Goal: Task Accomplishment & Management: Use online tool/utility

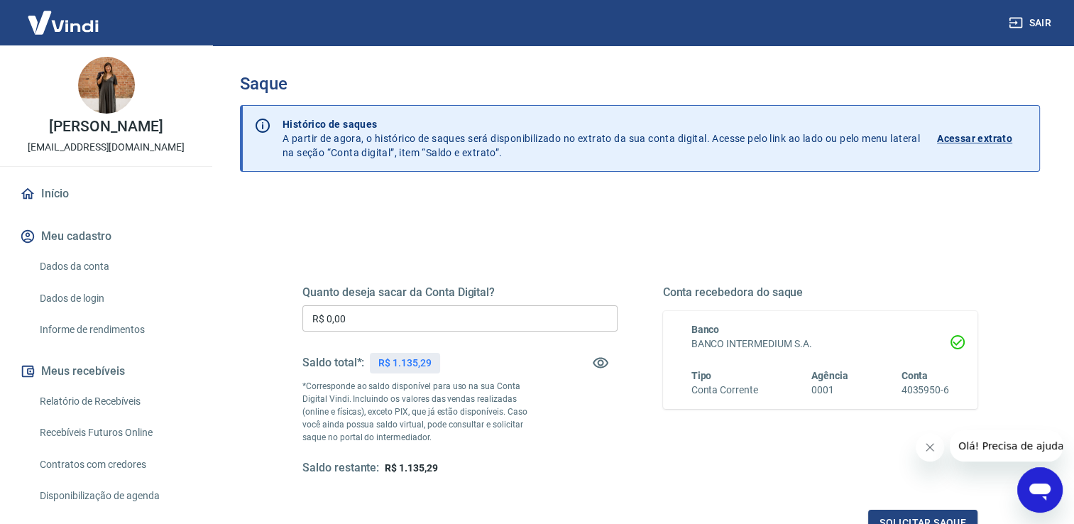
click at [360, 320] on input "R$ 0,00" at bounding box center [460, 318] width 315 height 26
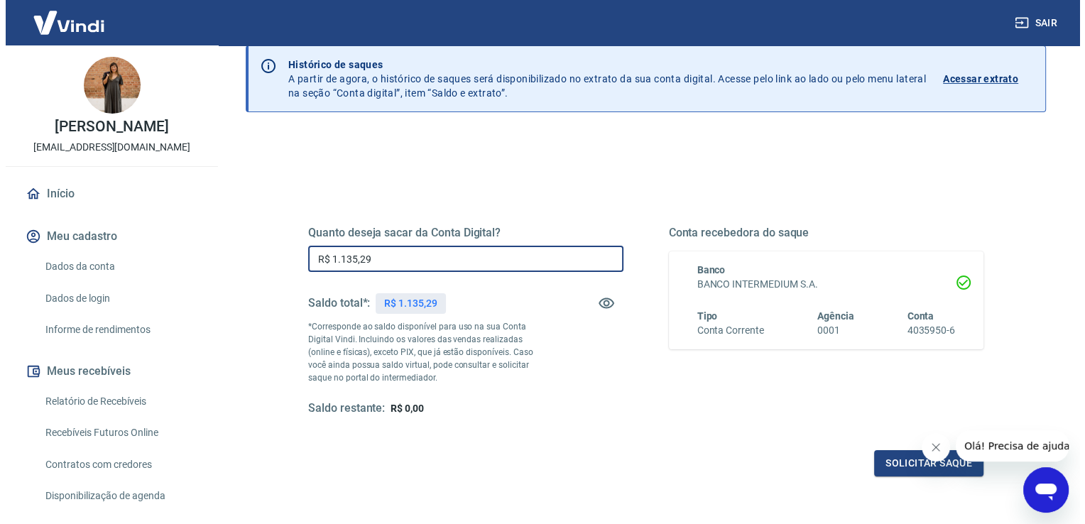
scroll to position [177, 0]
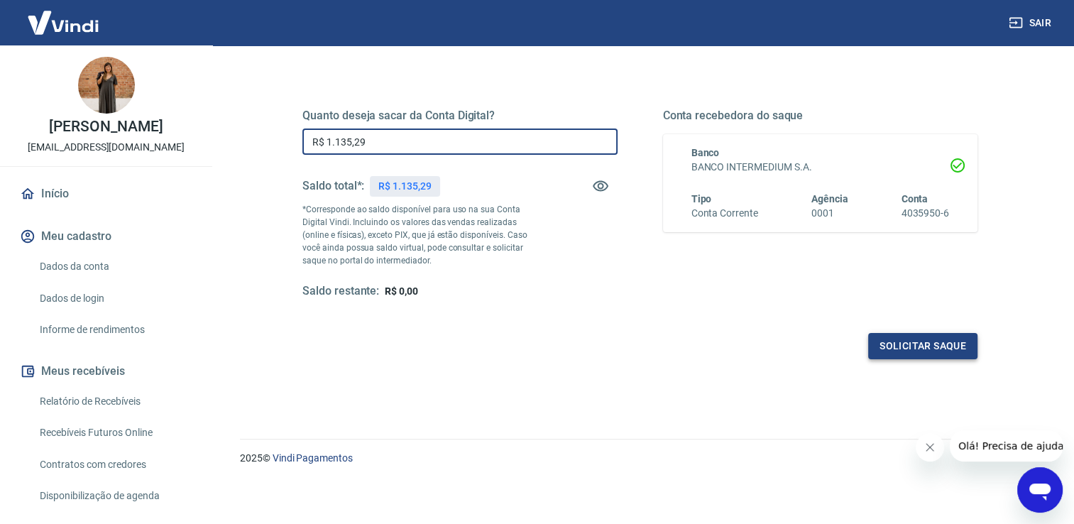
type input "R$ 1.135,29"
click at [894, 347] on button "Solicitar saque" at bounding box center [923, 346] width 109 height 26
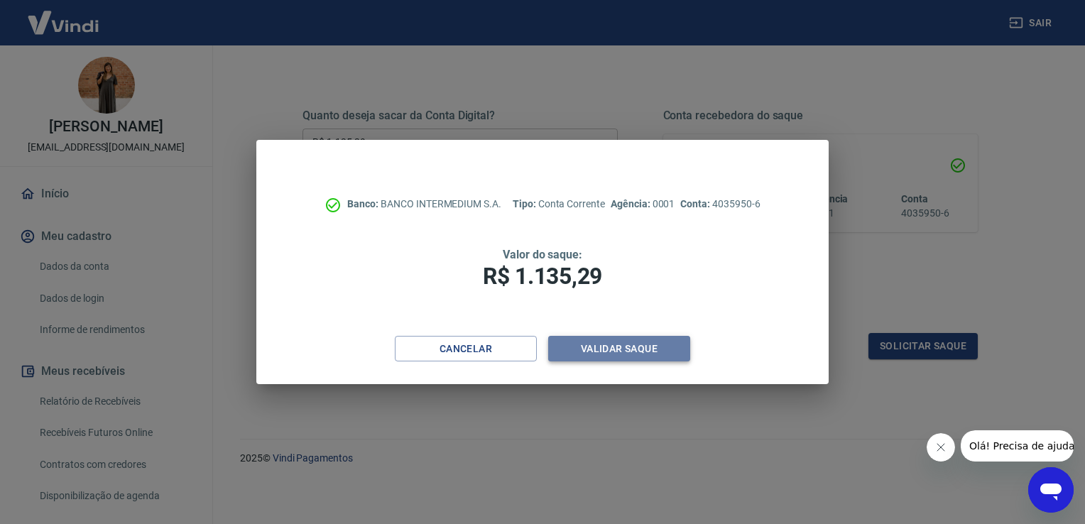
click at [660, 350] on button "Validar saque" at bounding box center [619, 349] width 142 height 26
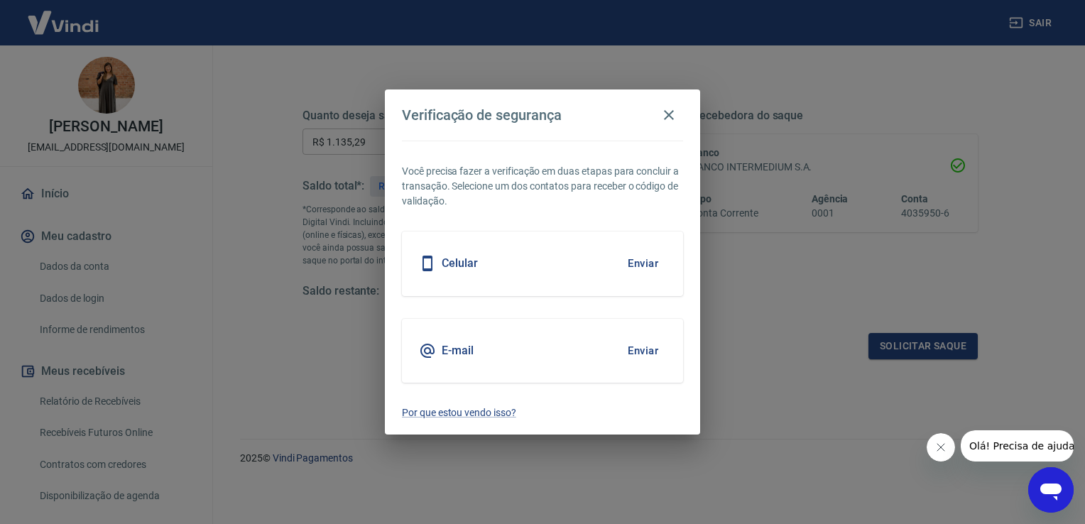
click at [646, 266] on button "Enviar" at bounding box center [643, 264] width 46 height 30
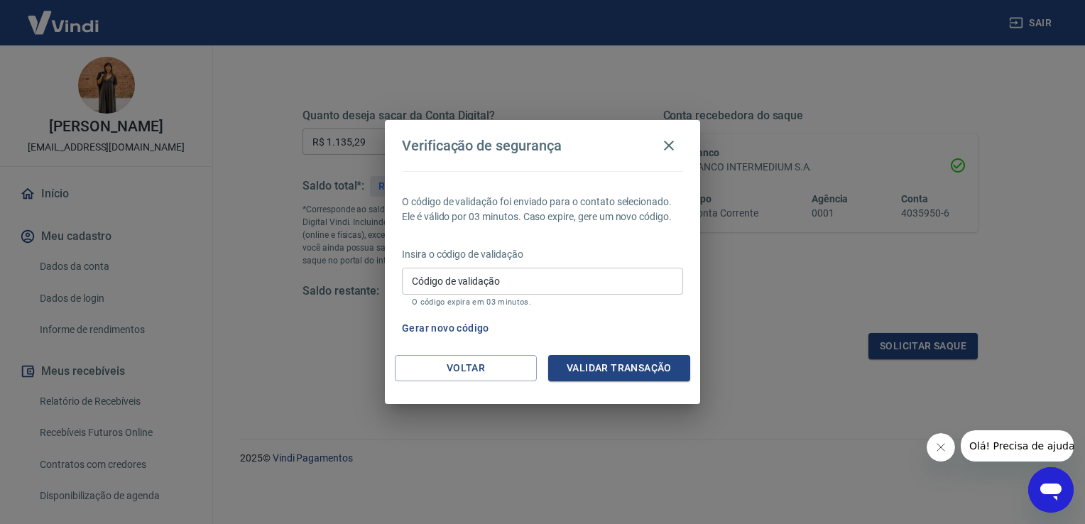
click at [565, 285] on input "Código de validação" at bounding box center [542, 281] width 281 height 26
type input "585923"
click at [630, 363] on button "Validar transação" at bounding box center [619, 368] width 142 height 26
